Goal: Information Seeking & Learning: Learn about a topic

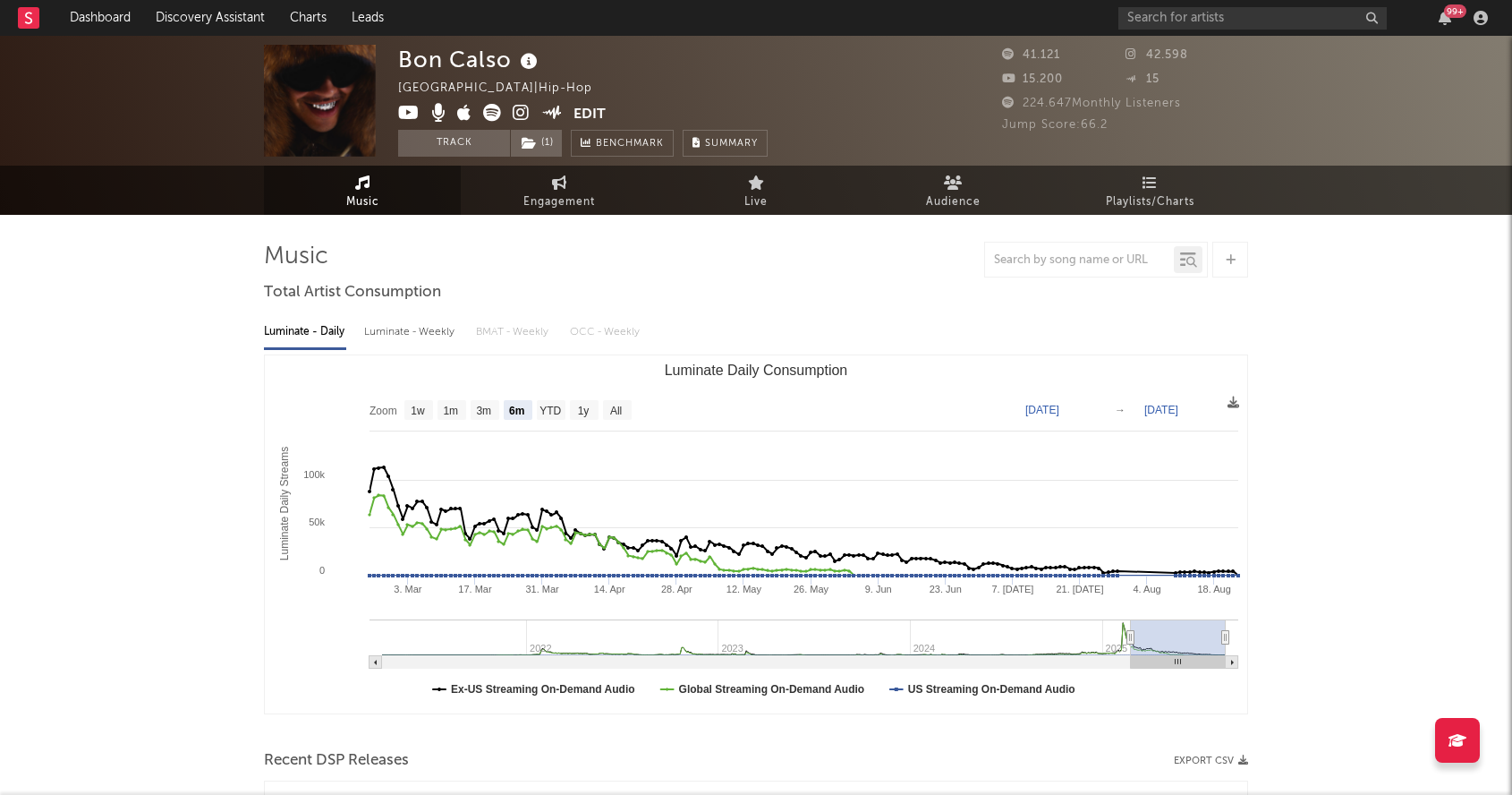
select select "6m"
click at [1189, 21] on input "text" at bounding box center [1253, 19] width 269 height 23
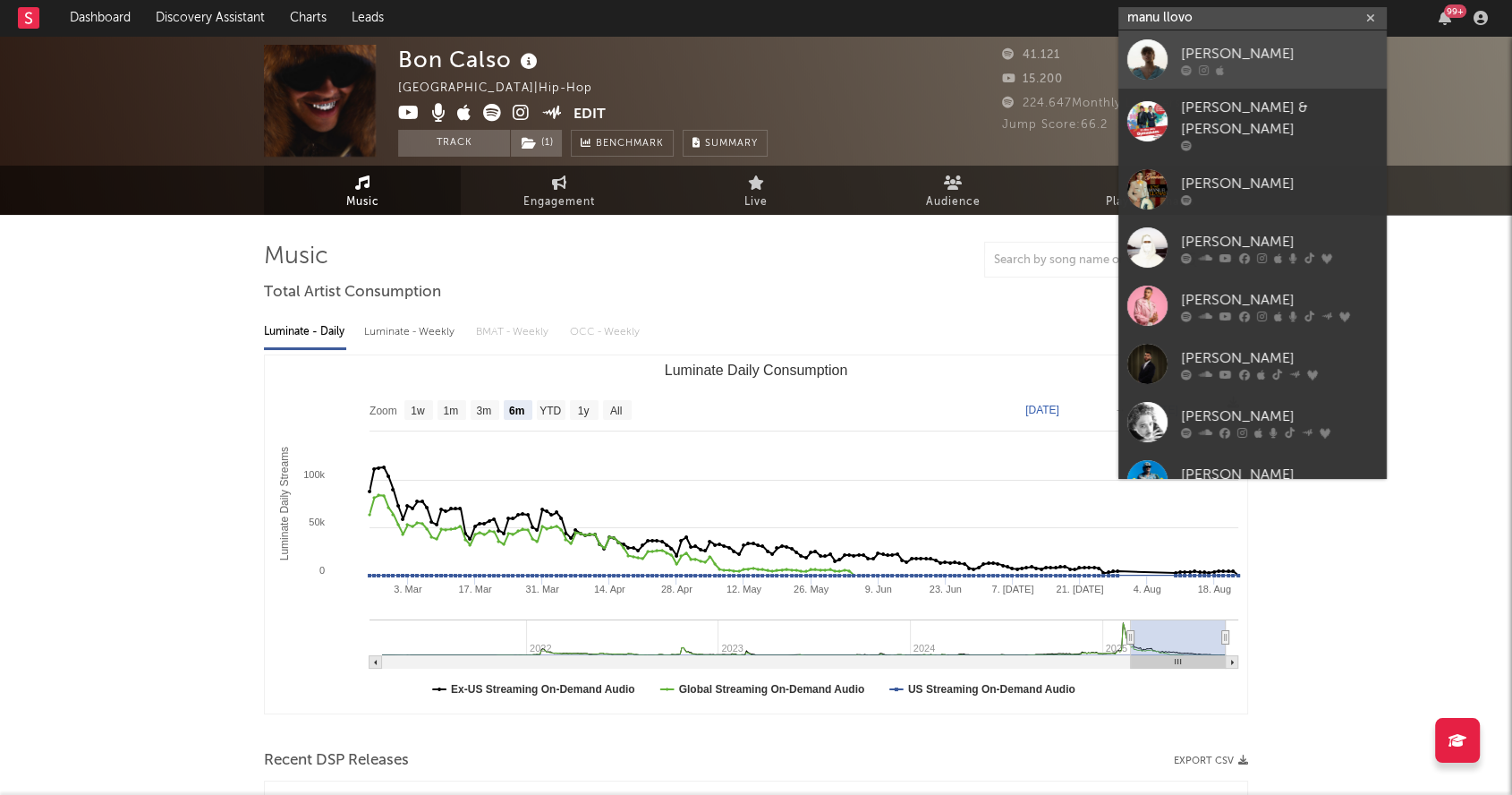
type input "manu llovo"
click at [1201, 58] on div "[PERSON_NAME]" at bounding box center [1280, 54] width 197 height 22
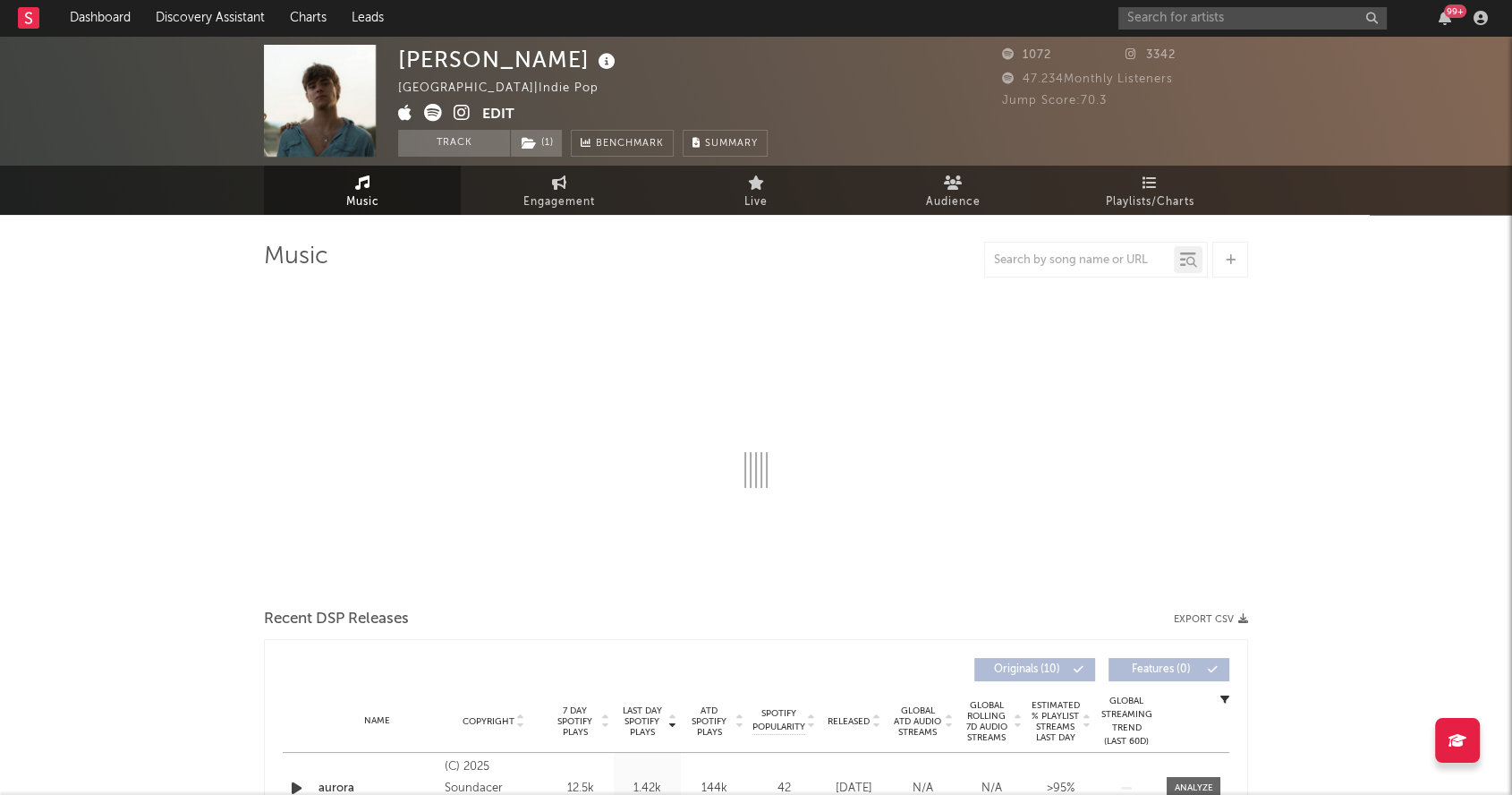
select select "6m"
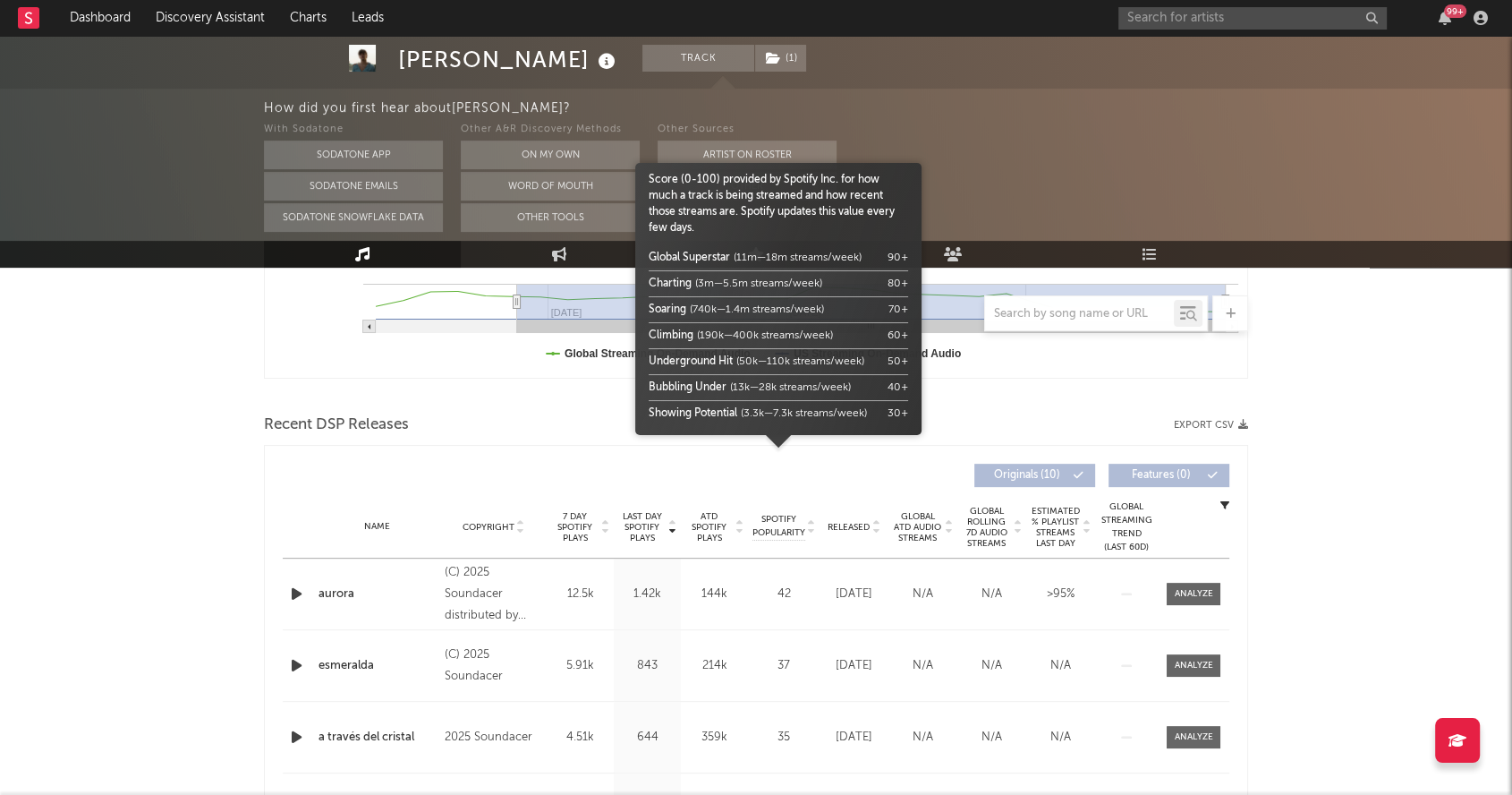
scroll to position [695, 0]
